Goal: Information Seeking & Learning: Find specific fact

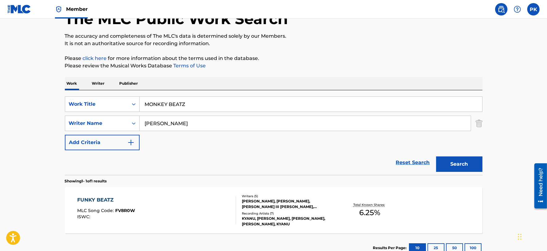
click at [223, 101] on input "MONKEY BEATZ" at bounding box center [311, 104] width 343 height 15
type input "A"
type input "ANIME SAGA ENDING"
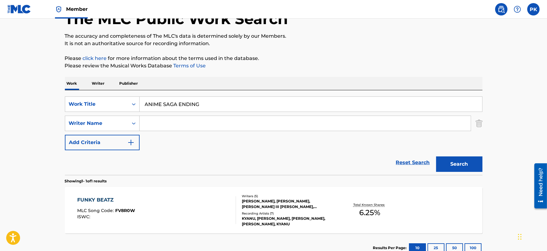
click at [436, 156] on button "Search" at bounding box center [459, 163] width 46 height 15
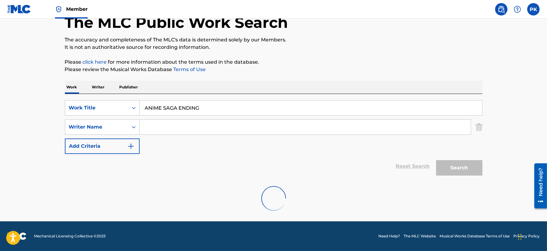
scroll to position [41, 0]
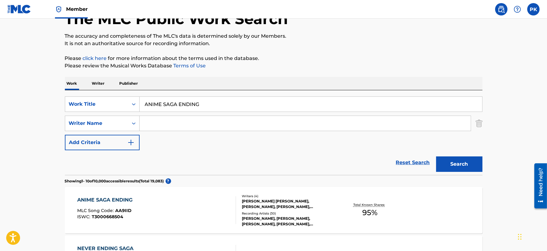
click at [158, 194] on div "ANIME SAGA ENDING MLC Song Code : AA9IID ISWC : T3000668504 Writers ( 4 ) [PERS…" at bounding box center [274, 210] width 418 height 46
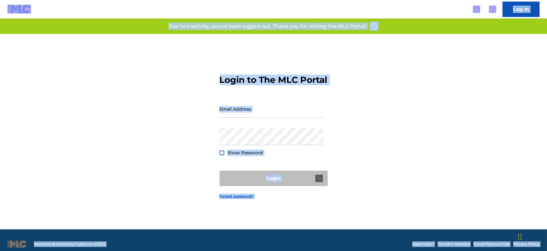
click at [190, 176] on div "Login to The MLC Portal Email Address Password Show Password Login Forgot passw…" at bounding box center [273, 131] width 433 height 195
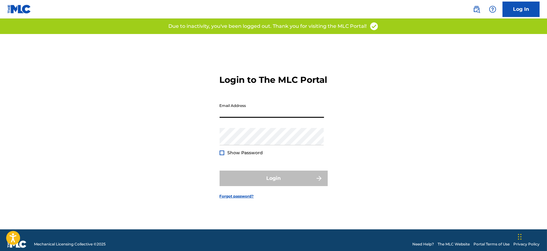
click at [256, 115] on input "Email Address" at bounding box center [272, 109] width 104 height 18
type input "[PERSON_NAME][EMAIL_ADDRESS][DOMAIN_NAME]"
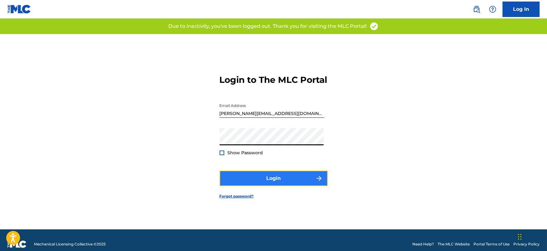
click at [253, 186] on button "Login" at bounding box center [274, 178] width 108 height 15
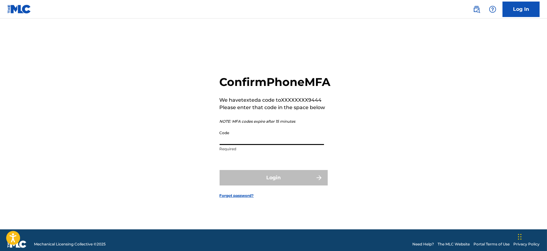
click at [269, 145] on input "Code" at bounding box center [272, 136] width 104 height 18
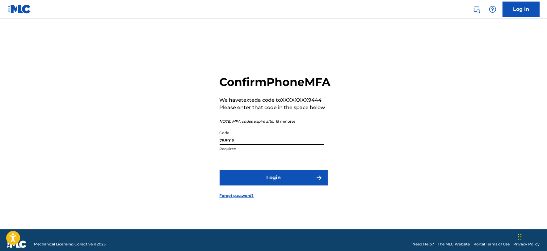
type input "788916"
click at [220, 170] on button "Login" at bounding box center [274, 177] width 108 height 15
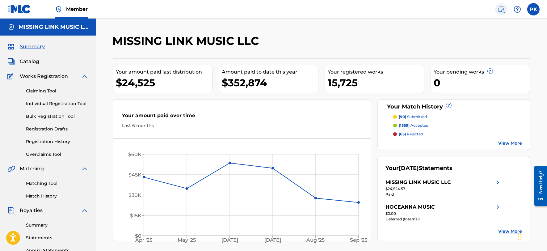
click at [501, 10] on img at bounding box center [501, 9] width 7 height 7
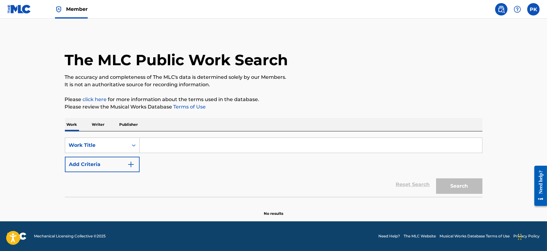
click at [222, 147] on input "Search Form" at bounding box center [311, 145] width 343 height 15
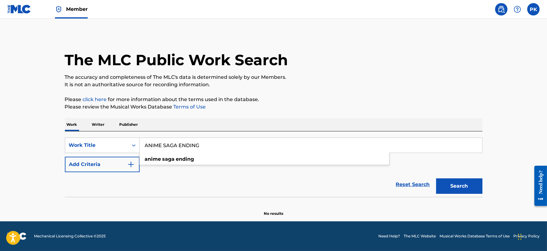
type input "ANIME SAGA ENDING"
click at [436, 178] on button "Search" at bounding box center [459, 185] width 46 height 15
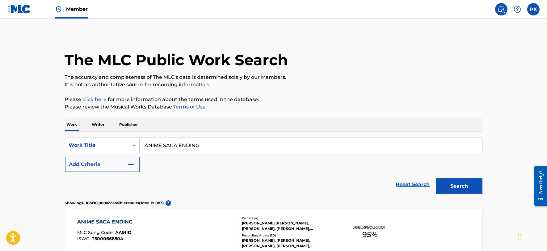
click at [145, 219] on div "ANIME SAGA ENDING MLC Song Code : AA9IID ISWC : T3000668504" at bounding box center [156, 232] width 159 height 28
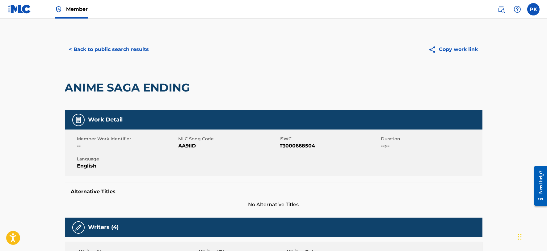
click at [188, 143] on span "AA9IID" at bounding box center [229, 145] width 100 height 7
copy span "AA9IID"
click at [292, 149] on span "T3000668504" at bounding box center [330, 145] width 100 height 7
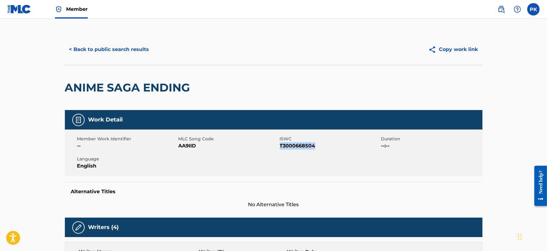
copy span "T3000668504"
click at [70, 6] on span "Member" at bounding box center [77, 9] width 22 height 7
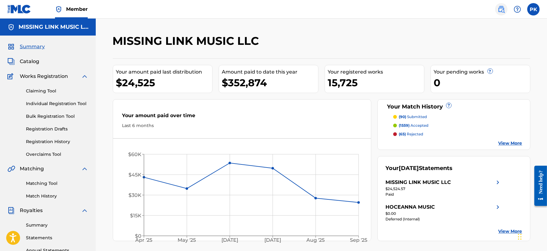
click at [505, 8] on link at bounding box center [501, 9] width 12 height 12
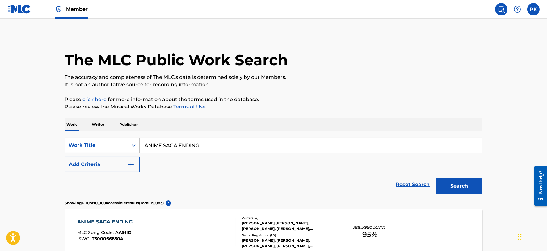
click at [294, 147] on input "ANIME SAGA ENDING" at bounding box center [311, 145] width 343 height 15
paste input "IT S NATURAL TO BE AFRAID (PAPER CHASE REMIX)"
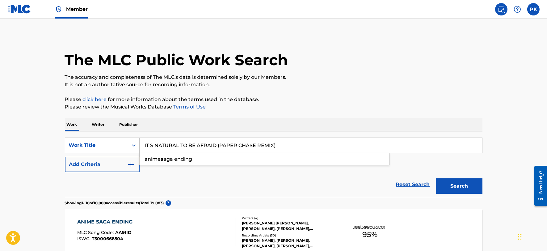
type input "IT S NATURAL TO BE AFRAID (PAPER CHASE REMIX)"
click at [436, 178] on button "Search" at bounding box center [459, 185] width 46 height 15
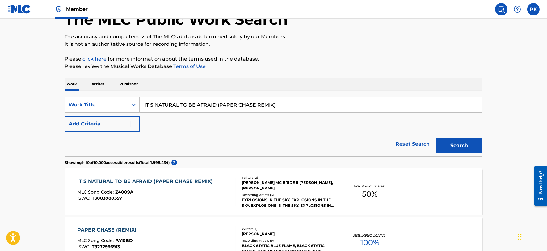
scroll to position [45, 0]
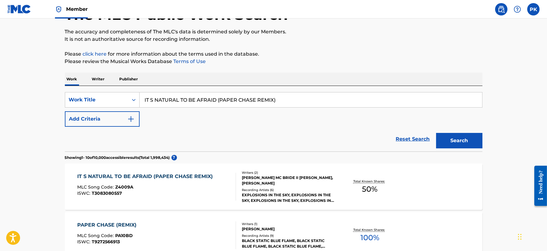
click at [206, 180] on div "IT S NATURAL TO BE AFRAID (PAPER CHASE REMIX)" at bounding box center [146, 176] width 139 height 7
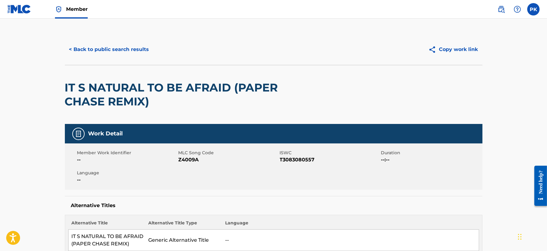
click at [190, 159] on span "Z4009A" at bounding box center [229, 159] width 100 height 7
copy span "Z4009A"
click at [302, 162] on span "T3083080557" at bounding box center [330, 159] width 100 height 7
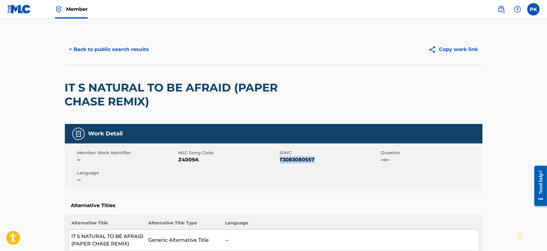
copy span "T3083080557"
